Goal: Information Seeking & Learning: Learn about a topic

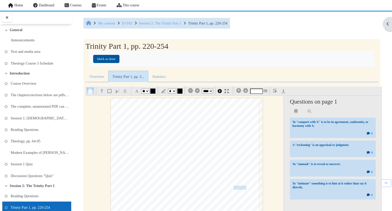
select select "**"
select select "*"
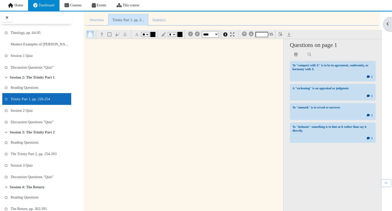
scroll to position [1198, 0]
type input "*"
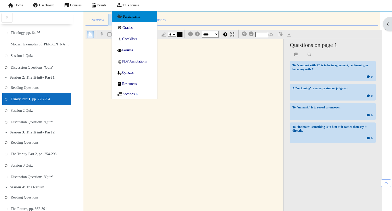
scroll to position [90, 0]
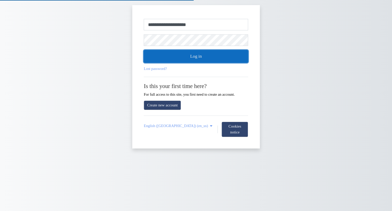
click at [173, 55] on button "Log in" at bounding box center [196, 56] width 104 height 13
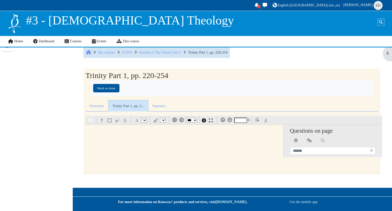
select select "*"
select select "**"
select select "*"
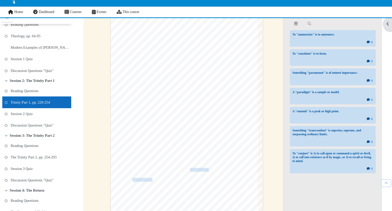
scroll to position [6515, 0]
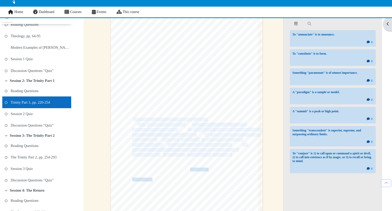
drag, startPoint x: 232, startPoint y: 153, endPoint x: 135, endPoint y: 117, distance: 103.8
click at [135, 117] on div "250 The God of the Gospel existed, the four noble truths of Buddhism would stil…" at bounding box center [187, 119] width 152 height 215
click at [123, 168] on div "250 The God of the Gospel existed, the four noble truths of Buddhism would stil…" at bounding box center [187, 119] width 152 height 215
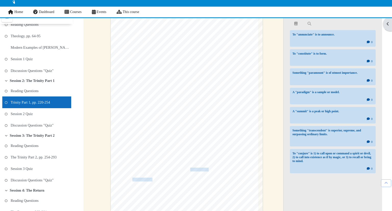
scroll to position [6523, 0]
click at [172, 170] on span "a genuine explanatory factor when describing the literary" at bounding box center [201, 171] width 67 height 3
click at [172, 170] on span "a genuine explanatory factor when describing the literary" at bounding box center [209, 171] width 82 height 5
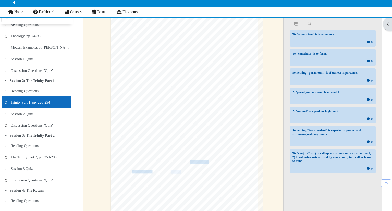
click at [162, 153] on span "the theological must be partitioned because they have separate subjects, diverg…" at bounding box center [177, 151] width 133 height 5
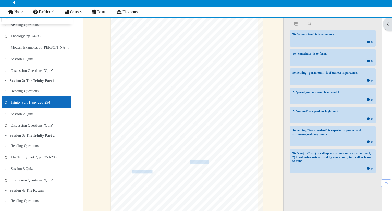
click at [173, 161] on span "reasonable metaphysical option with the concomitant effect" at bounding box center [168, 161] width 72 height 3
click at [173, 161] on span "reasonable metaphysical option with the concomitant effect" at bounding box center [157, 161] width 93 height 5
click at [184, 145] on span "the world (i.e:" at bounding box center [175, 146] width 17 height 3
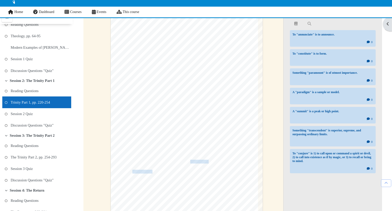
click at [184, 145] on span "the world (i.e:" at bounding box center [175, 146] width 17 height 5
click at [220, 146] on span "v1ew)." at bounding box center [216, 146] width 8 height 3
drag, startPoint x: 220, startPoint y: 146, endPoint x: 250, endPoint y: 143, distance: 30.5
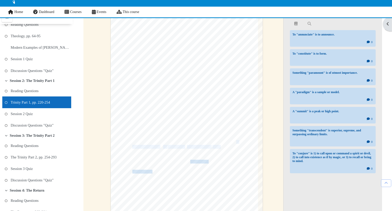
click at [250, 143] on div "250 The God of the Gospel existed, the four noble truths of Buddhism would stil…" at bounding box center [187, 111] width 152 height 215
click at [244, 102] on div "250 The God of the Gospel existed, the four noble truths of Buddhism would stil…" at bounding box center [187, 111] width 152 height 215
click at [244, 102] on span "person and power." at bounding box center [204, 101] width 110 height 5
click at [211, 115] on span "can be a causal factor" at bounding box center [211, 116] width 25 height 3
click at [197, 161] on span "reasonable metaphysical option with the concomitant effect" at bounding box center [157, 161] width 93 height 5
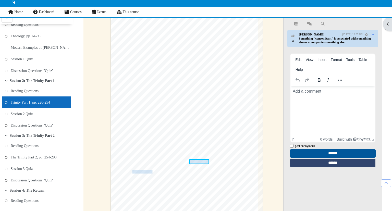
scroll to position [0, 0]
click at [252, 144] on div "250 The God of the Gospel existed, the four noble truths of Buddhism would stil…" at bounding box center [187, 111] width 152 height 215
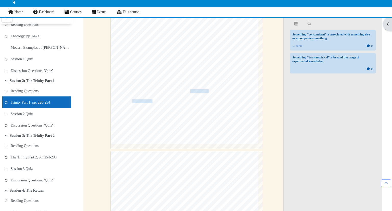
scroll to position [6596, 0]
click at [201, 84] on span "methods, and particular audiences. Others contest this view." at bounding box center [168, 83] width 72 height 3
click at [204, 87] on span "reasonable metaphysical option with the concomitant effect" at bounding box center [157, 88] width 93 height 5
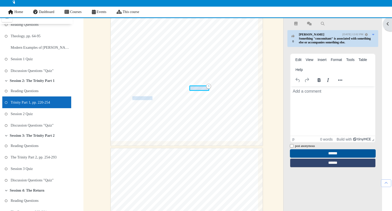
scroll to position [0, 0]
click at [140, 100] on span "tmnsempirical realities" at bounding box center [146, 98] width 28 height 3
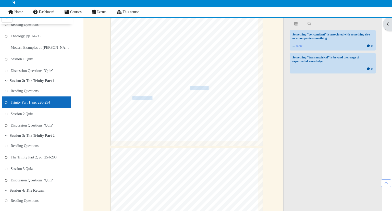
click at [144, 98] on span "tmnsempirical realities" at bounding box center [135, 98] width 49 height 5
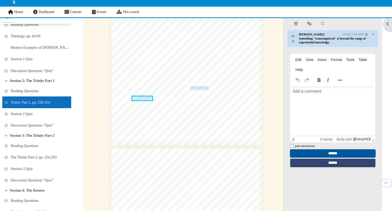
click at [246, 109] on span "the" at bounding box center [245, 108] width 4 height 3
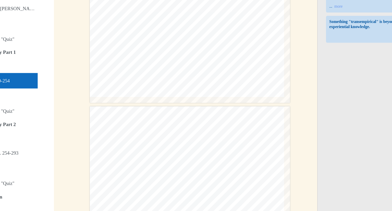
scroll to position [7275, 0]
type input "**"
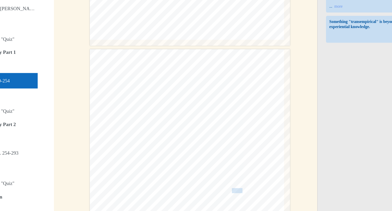
scroll to position [7318, 0]
